Goal: Transaction & Acquisition: Purchase product/service

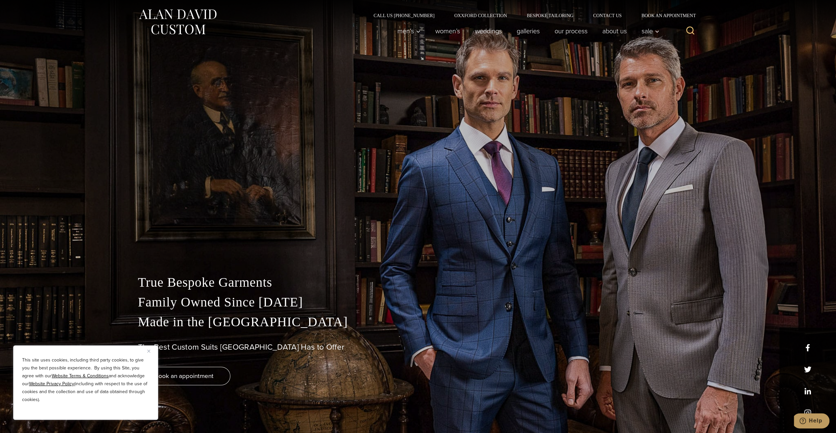
click at [148, 353] on img "Close" at bounding box center [148, 351] width 3 height 3
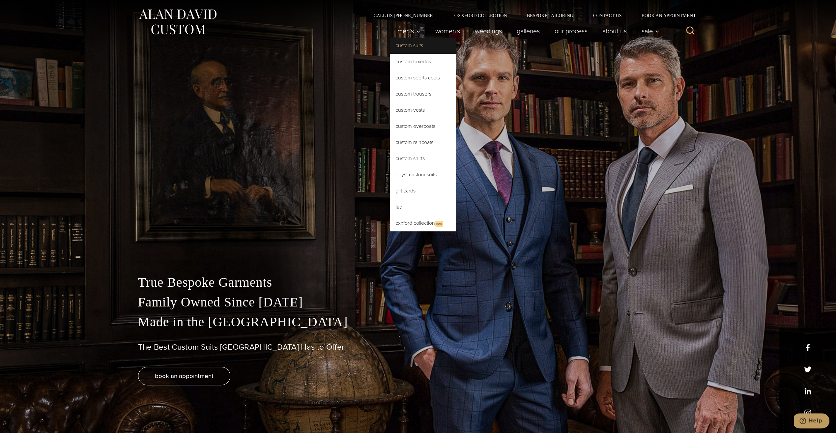
click at [408, 43] on link "Custom Suits" at bounding box center [423, 46] width 66 height 16
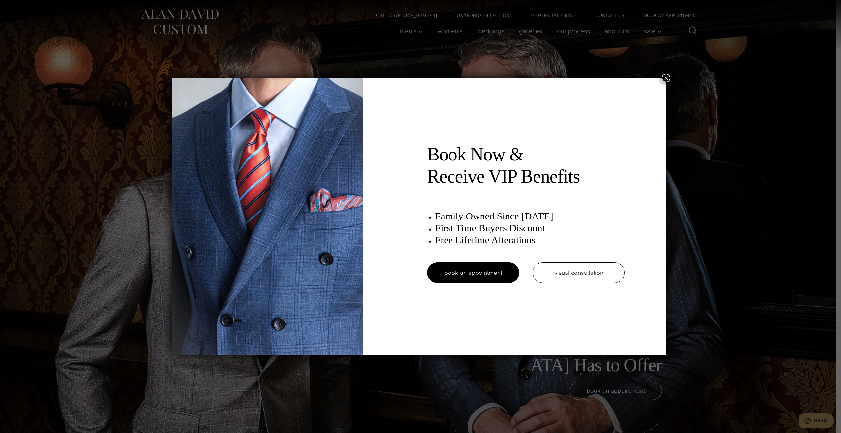
drag, startPoint x: 331, startPoint y: 194, endPoint x: 147, endPoint y: 150, distance: 189.5
